Goal: Find contact information: Find contact information

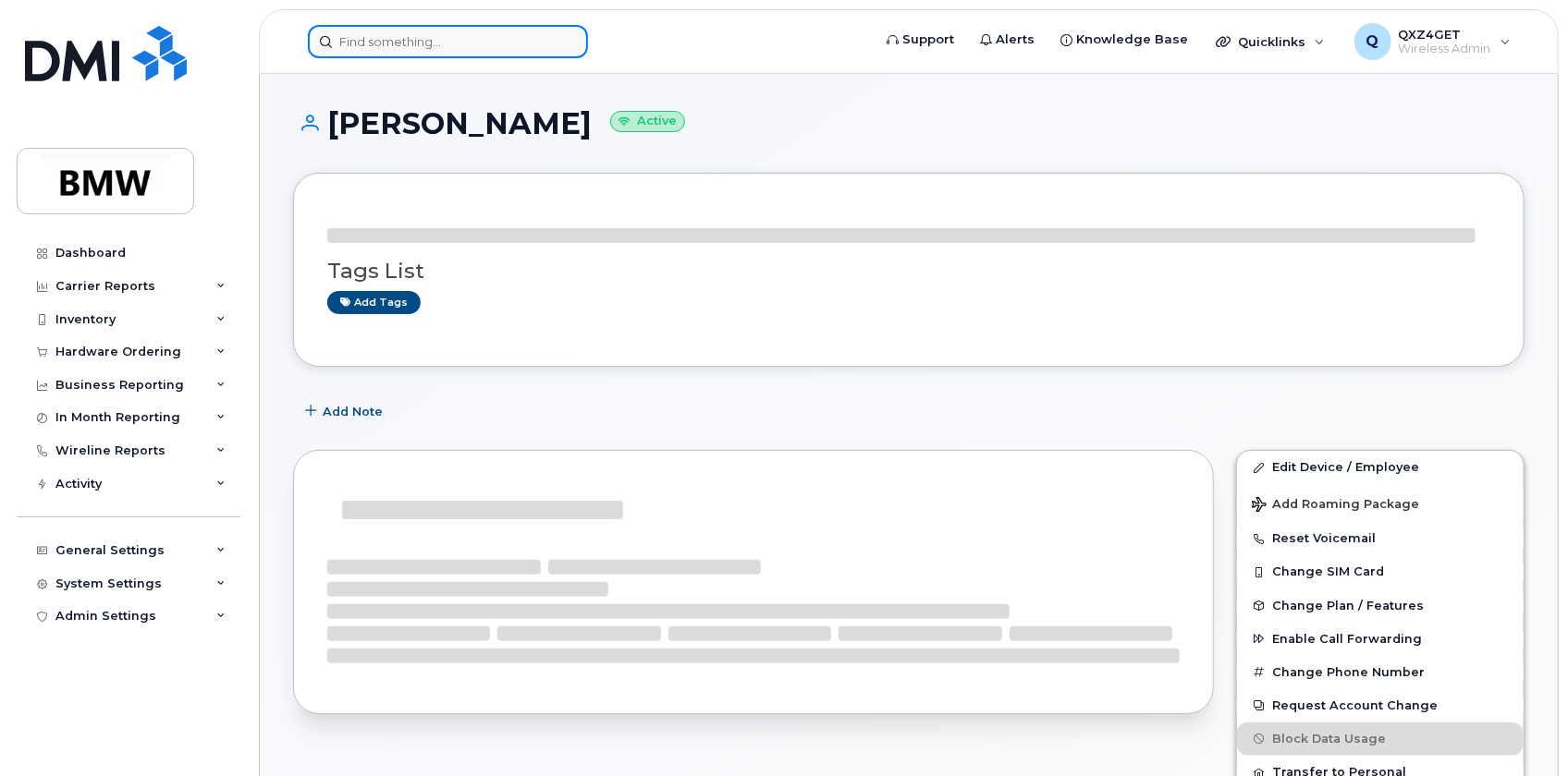
click at [401, 46] on input at bounding box center [447, 42] width 280 height 33
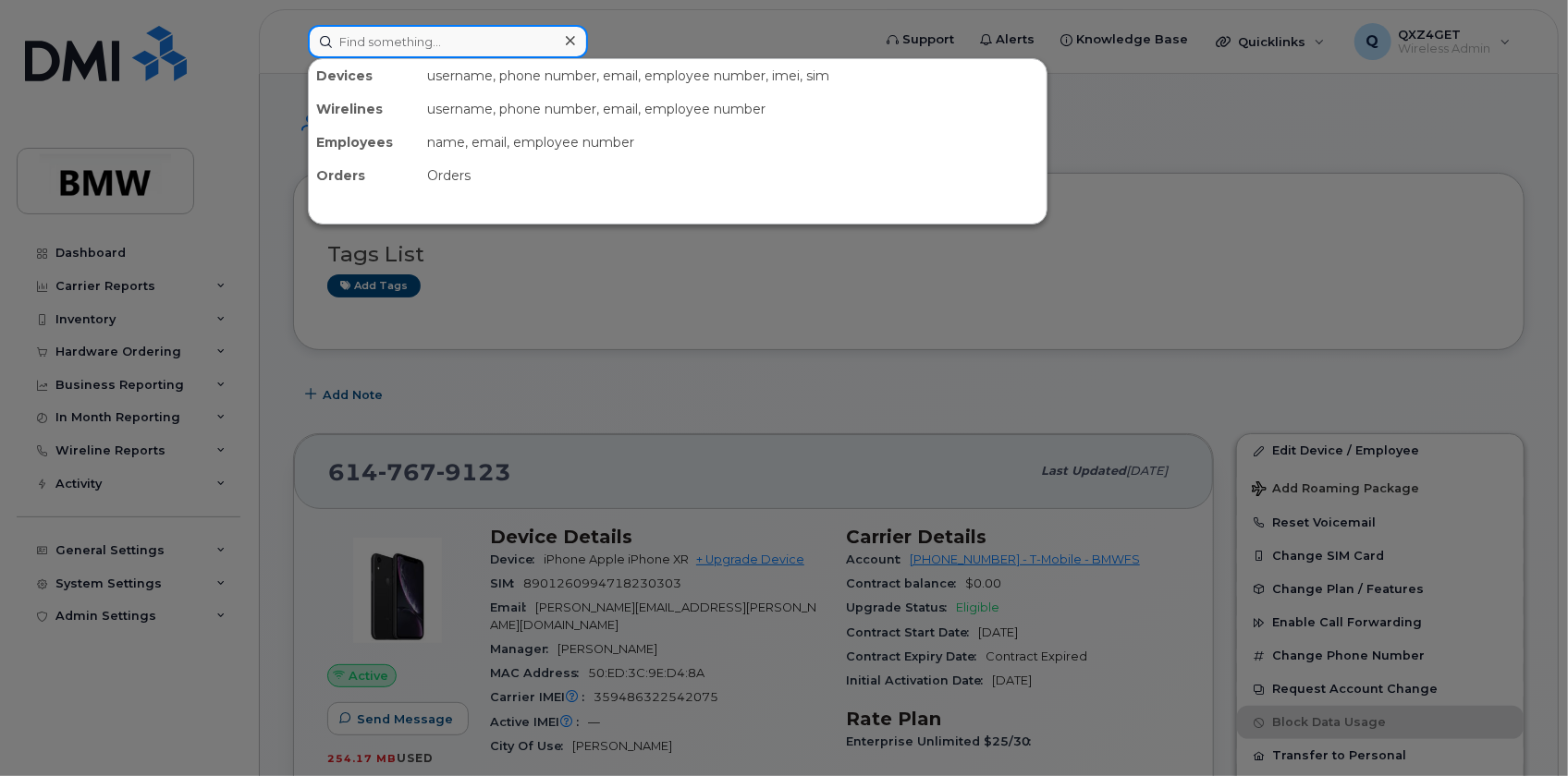
paste input "864-907-1522."
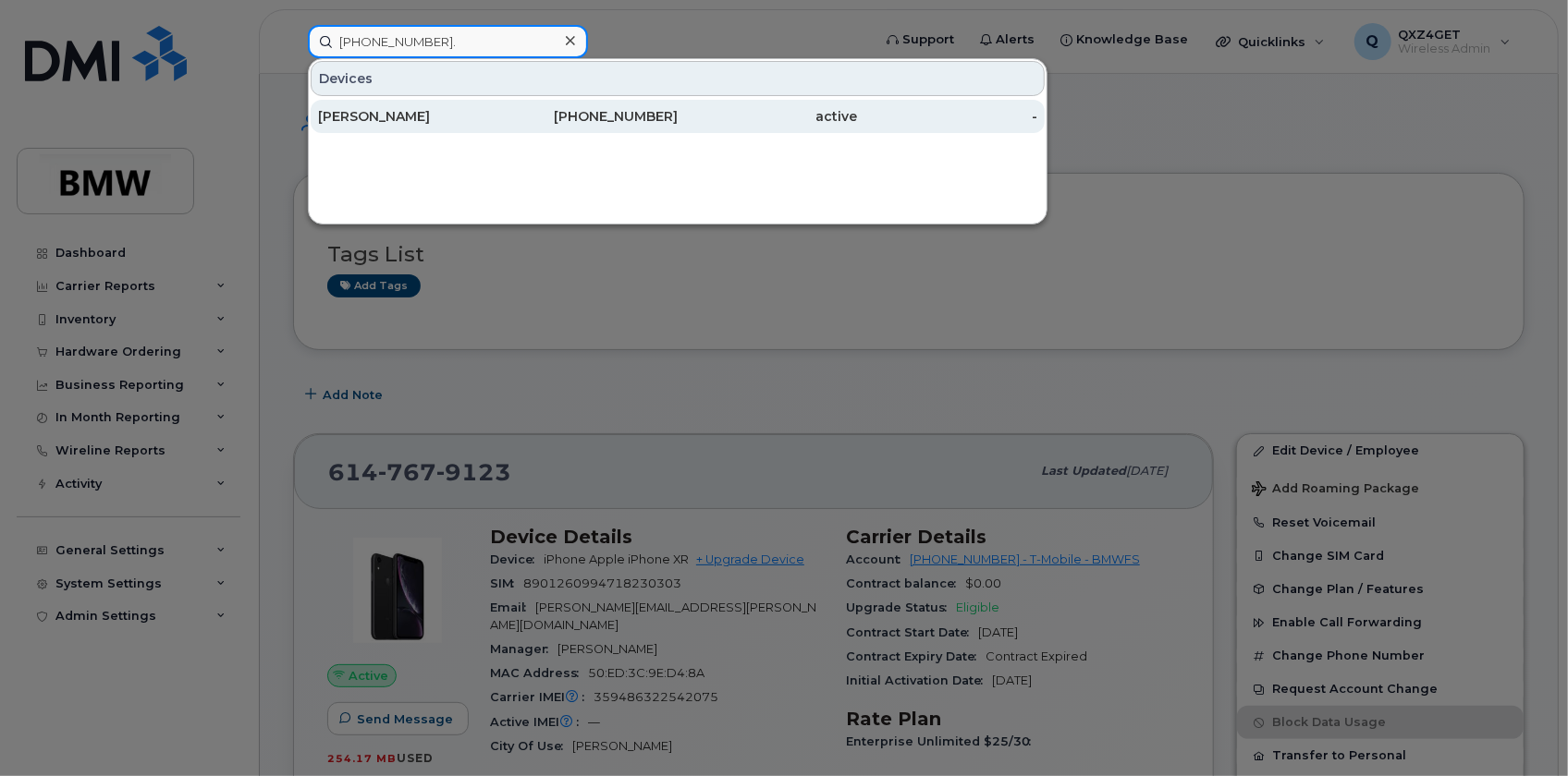
type input "864-907-1522."
click at [397, 110] on div "[PERSON_NAME]" at bounding box center [408, 116] width 180 height 19
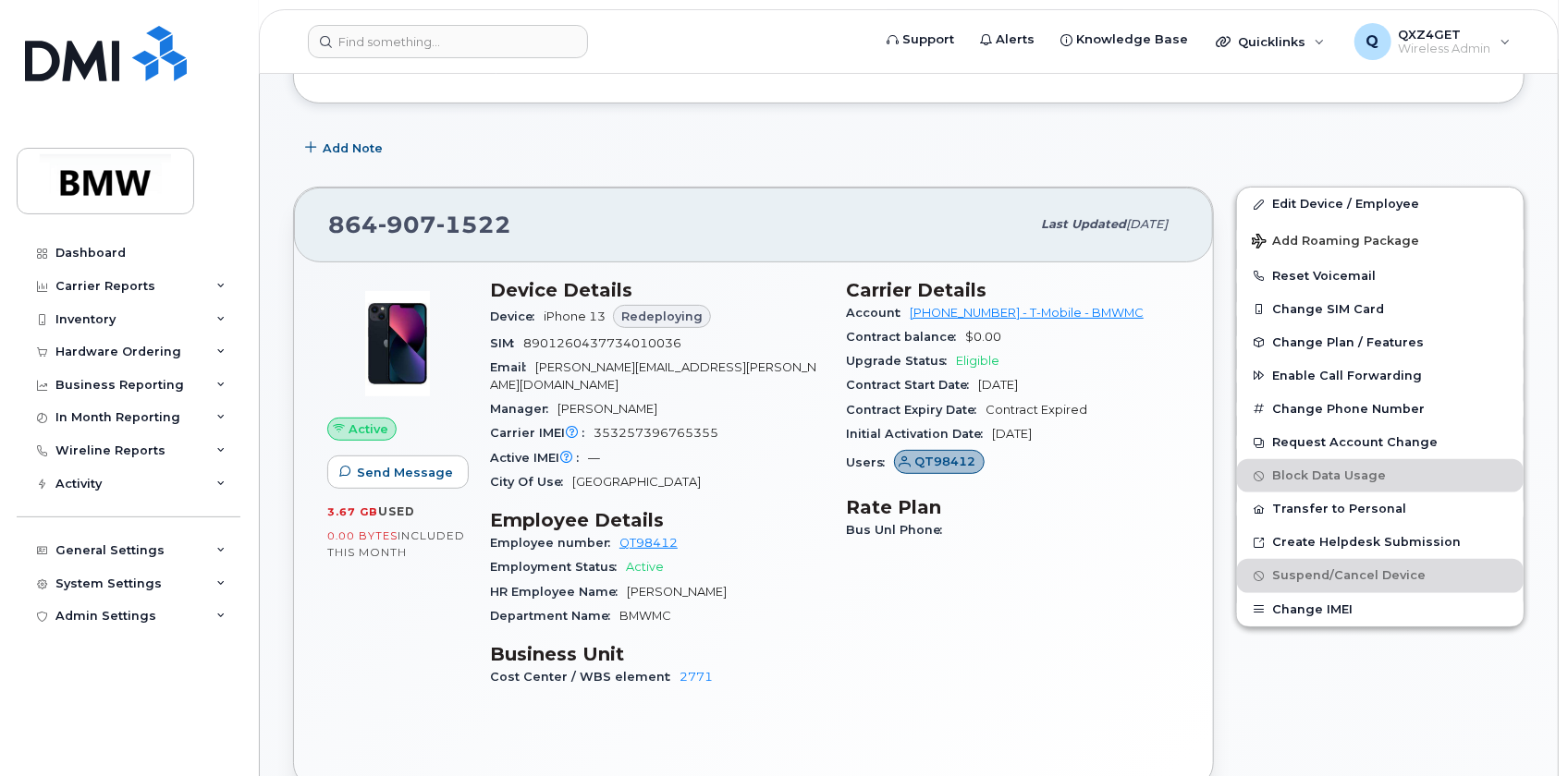
scroll to position [251, 0]
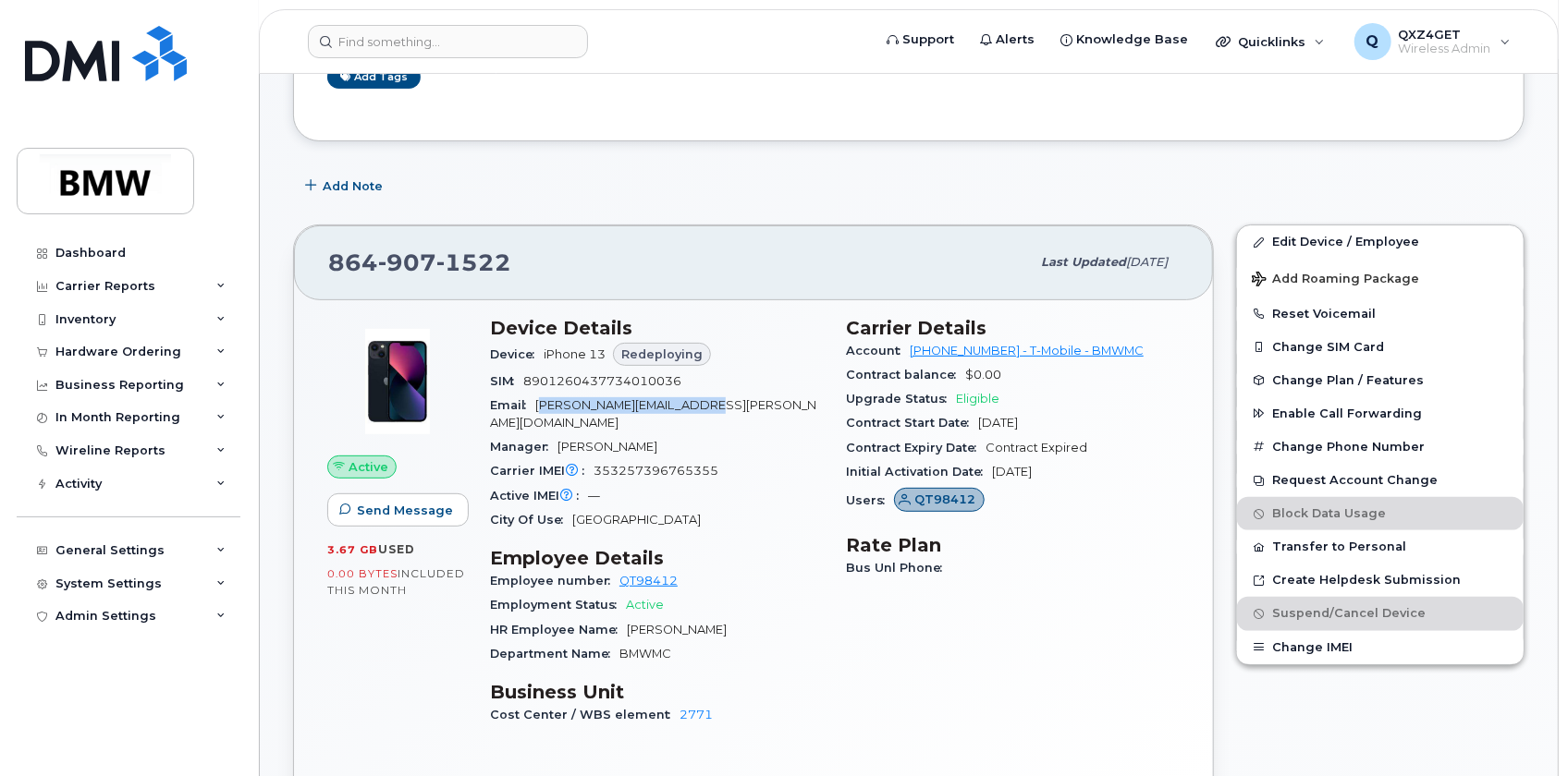
drag, startPoint x: 730, startPoint y: 408, endPoint x: 546, endPoint y: 409, distance: 184.0
click at [546, 409] on div "Email [PERSON_NAME][EMAIL_ADDRESS][PERSON_NAME][DOMAIN_NAME]" at bounding box center [656, 414] width 334 height 42
click at [738, 407] on div "Email [PERSON_NAME][EMAIL_ADDRESS][PERSON_NAME][DOMAIN_NAME]" at bounding box center [656, 414] width 334 height 42
drag, startPoint x: 723, startPoint y: 406, endPoint x: 538, endPoint y: 410, distance: 185.0
click at [538, 410] on div "Email [PERSON_NAME][EMAIL_ADDRESS][PERSON_NAME][DOMAIN_NAME]" at bounding box center [656, 414] width 334 height 42
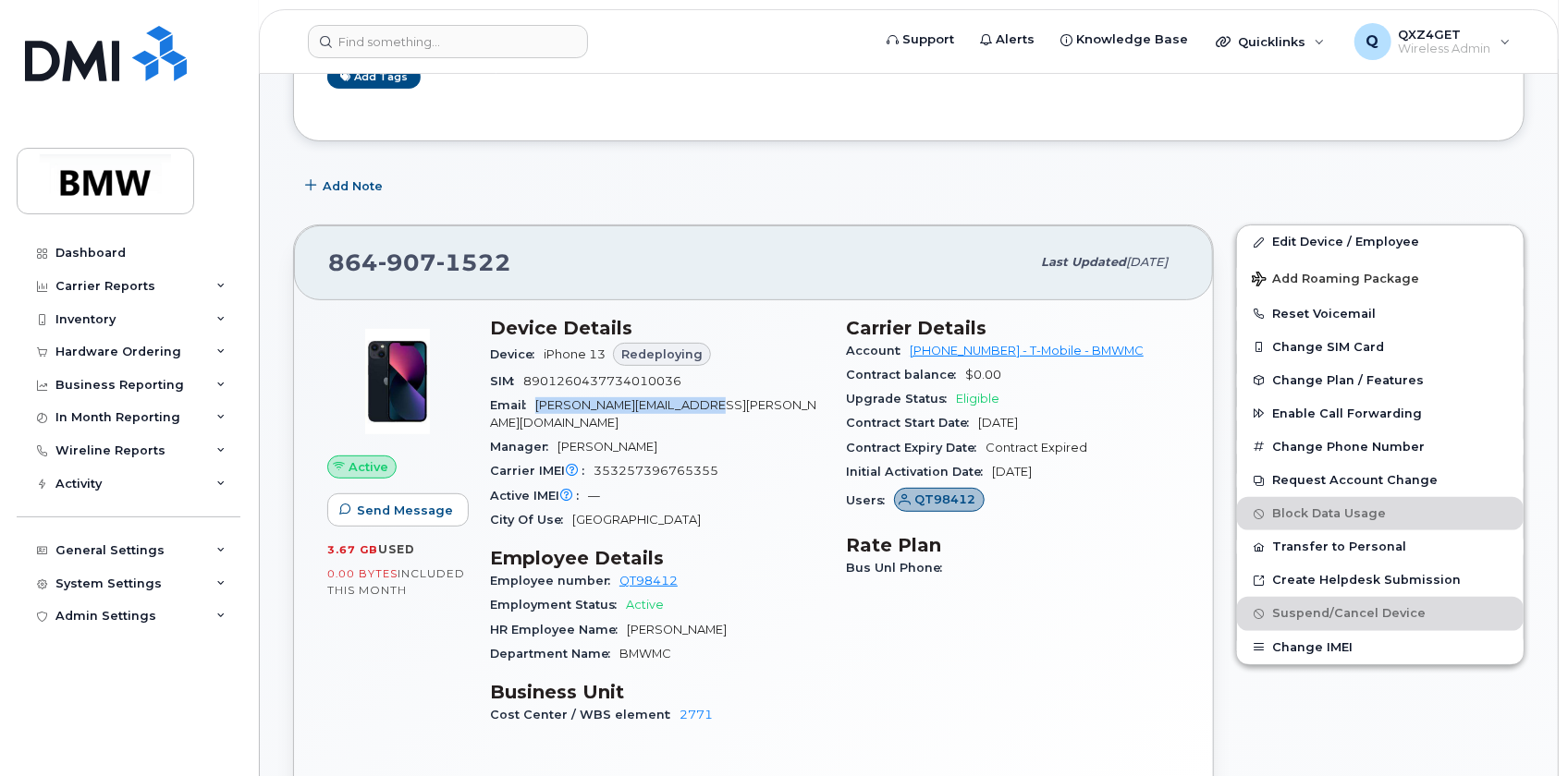
copy span "[PERSON_NAME][EMAIL_ADDRESS][PERSON_NAME][DOMAIN_NAME]"
